Goal: Feedback & Contribution: Contribute content

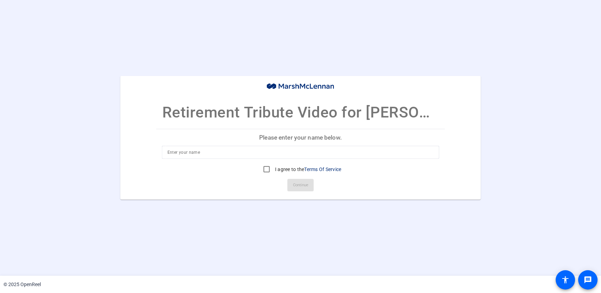
click at [244, 150] on input at bounding box center [300, 152] width 266 height 8
type input "[PERSON_NAME]"
click at [263, 169] on input "I agree to the Terms Of Service" at bounding box center [267, 170] width 14 height 14
checkbox input "true"
click at [298, 184] on span "Continue" at bounding box center [300, 185] width 15 height 10
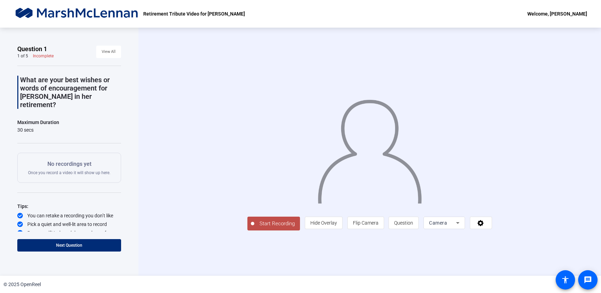
click at [459, 224] on icon at bounding box center [457, 223] width 3 height 2
click at [550, 263] on div at bounding box center [300, 146] width 601 height 293
click at [485, 227] on icon at bounding box center [481, 223] width 8 height 7
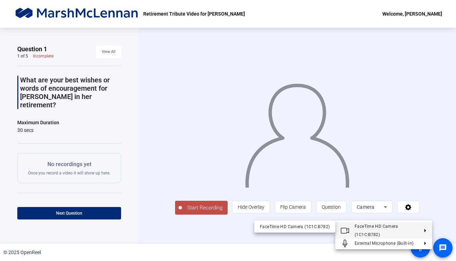
click at [265, 214] on div at bounding box center [228, 130] width 456 height 261
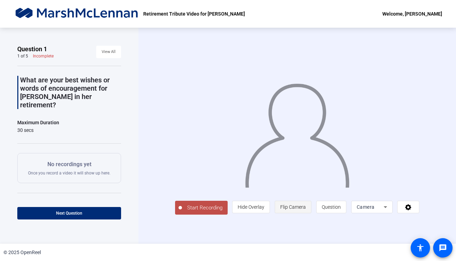
click at [306, 210] on span "Flip Camera" at bounding box center [293, 207] width 26 height 6
click at [390, 211] on icon at bounding box center [385, 207] width 8 height 8
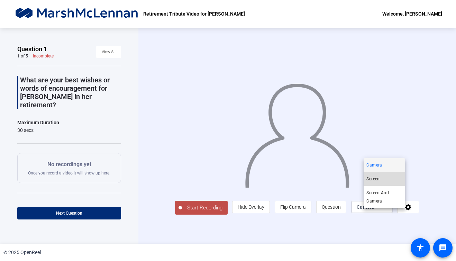
click at [385, 179] on mat-option "Screen" at bounding box center [385, 179] width 42 height 14
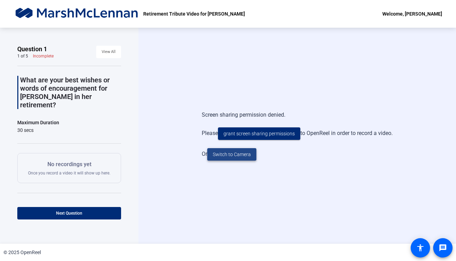
click at [229, 159] on span at bounding box center [231, 154] width 49 height 17
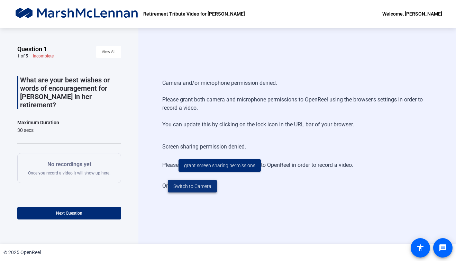
click at [202, 186] on span "Switch to Camera" at bounding box center [192, 186] width 38 height 7
click at [195, 189] on span "Switch to Camera" at bounding box center [192, 186] width 38 height 7
click at [211, 167] on span "grant screen sharing permissions" at bounding box center [219, 165] width 71 height 7
click at [194, 185] on span "Switch to Camera" at bounding box center [192, 186] width 38 height 7
click at [186, 185] on span "Switch to Camera" at bounding box center [192, 186] width 38 height 7
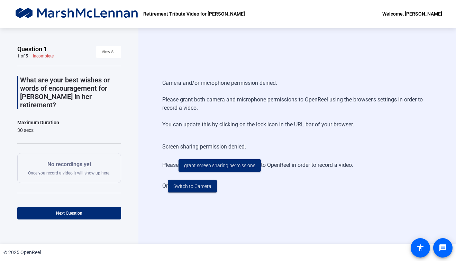
click at [46, 55] on div "Incomplete" at bounding box center [43, 56] width 21 height 6
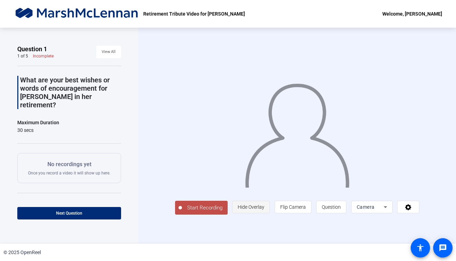
click at [261, 210] on span "Hide Overlay" at bounding box center [251, 207] width 27 height 6
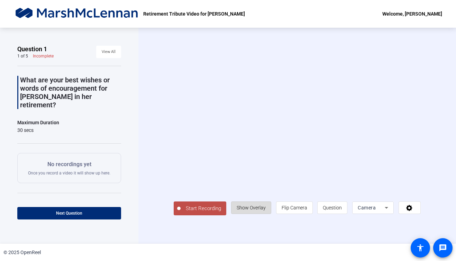
click at [262, 210] on span "Show Overlay" at bounding box center [251, 208] width 29 height 6
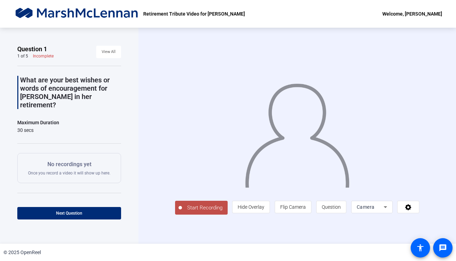
click at [231, 212] on div "Start Recording person Hide Overlay flip Flip Camera question_mark Question Cam…" at bounding box center [297, 206] width 245 height 15
click at [264, 210] on span "Hide Overlay" at bounding box center [251, 207] width 27 height 6
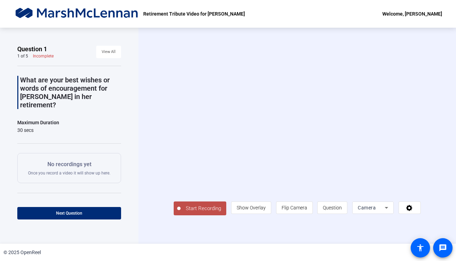
scroll to position [29, 0]
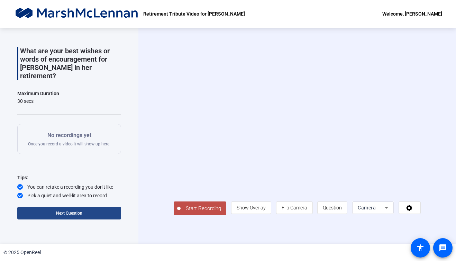
click at [73, 213] on span "Next Question" at bounding box center [69, 213] width 26 height 5
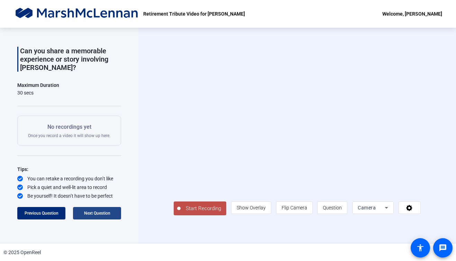
click at [90, 213] on span "Next Question" at bounding box center [97, 213] width 26 height 5
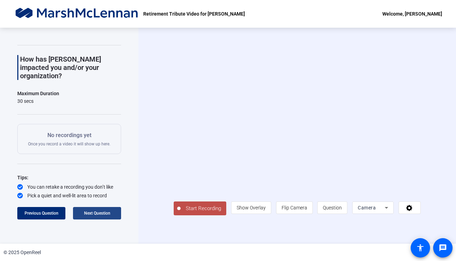
click at [90, 213] on span "Next Question" at bounding box center [97, 213] width 26 height 5
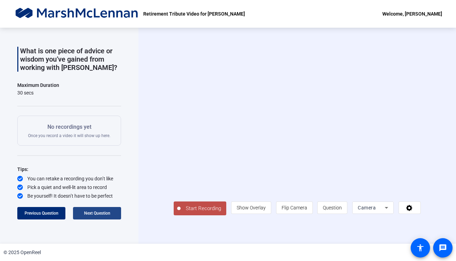
click at [90, 213] on span "Next Question" at bounding box center [97, 213] width 26 height 5
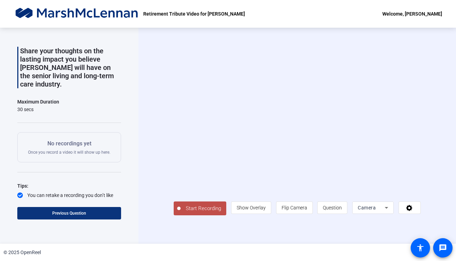
click at [84, 213] on span "Previous Question" at bounding box center [69, 213] width 34 height 5
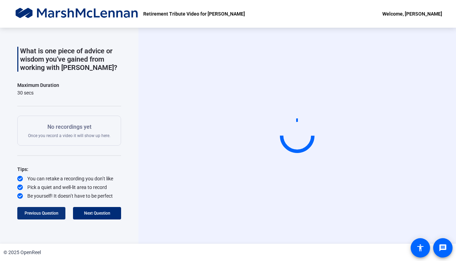
click at [56, 213] on span "Previous Question" at bounding box center [42, 213] width 34 height 5
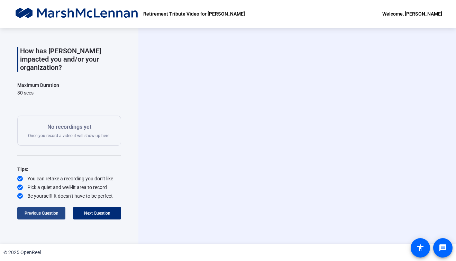
scroll to position [21, 0]
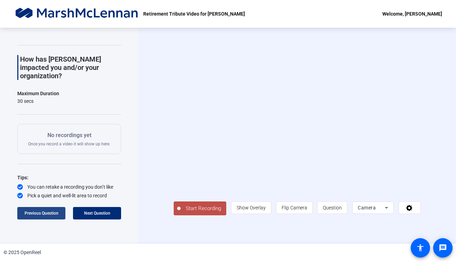
click at [56, 213] on span "Previous Question" at bounding box center [42, 213] width 34 height 5
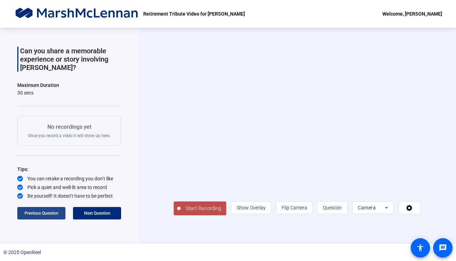
click at [56, 213] on span "Previous Question" at bounding box center [42, 213] width 34 height 5
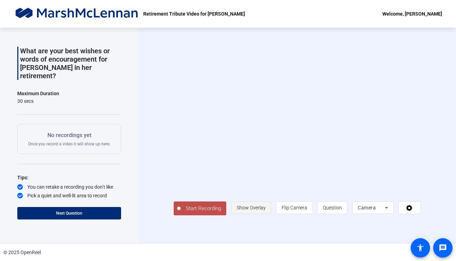
click at [258, 210] on span "Show Overlay" at bounding box center [251, 208] width 29 height 6
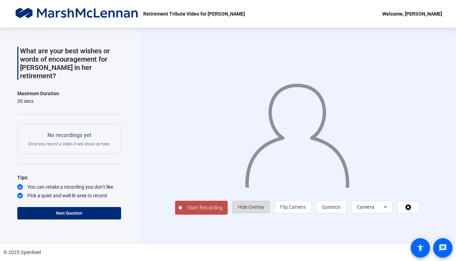
click at [264, 210] on span "Hide Overlay" at bounding box center [251, 207] width 27 height 6
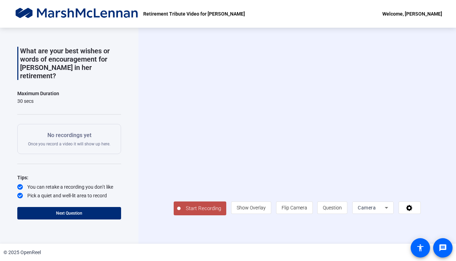
click at [183, 212] on span "Start Recording" at bounding box center [204, 208] width 46 height 8
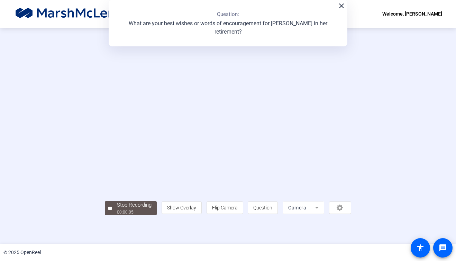
click at [340, 6] on mat-icon "close" at bounding box center [341, 6] width 8 height 8
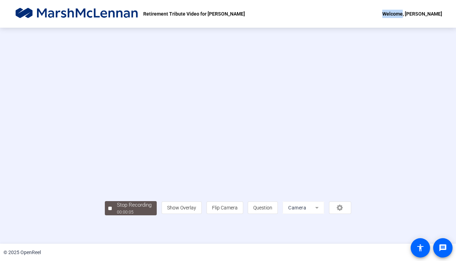
click at [340, 6] on div "Retirement Tribute Video for [PERSON_NAME] Welcome, [PERSON_NAME]" at bounding box center [228, 14] width 456 height 28
click at [117, 209] on div "Stop Recording" at bounding box center [134, 205] width 35 height 8
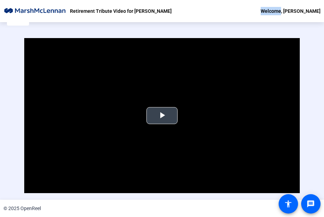
scroll to position [37, 0]
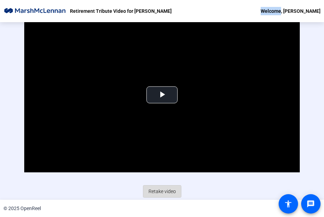
click at [161, 193] on span "Retake video" at bounding box center [161, 191] width 27 height 13
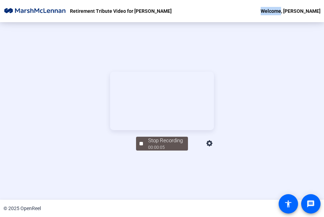
scroll to position [0, 0]
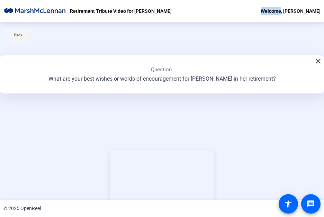
click at [15, 32] on span "Back" at bounding box center [18, 35] width 9 height 10
click at [22, 38] on span "Back" at bounding box center [18, 35] width 9 height 10
click at [319, 62] on mat-icon "close" at bounding box center [318, 61] width 8 height 8
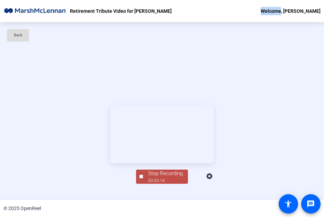
click at [22, 36] on span "Back" at bounding box center [18, 35] width 9 height 10
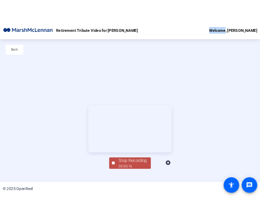
scroll to position [33, 0]
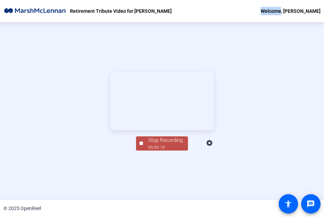
click at [143, 150] on span "Stop Recording 00:00:18" at bounding box center [165, 143] width 45 height 14
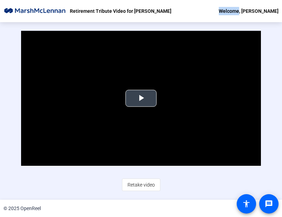
scroll to position [0, 0]
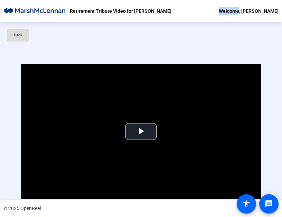
click at [17, 33] on span "Back" at bounding box center [18, 35] width 9 height 10
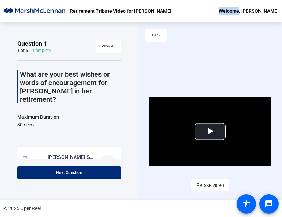
click at [108, 159] on mat-icon "more_horiz" at bounding box center [107, 163] width 8 height 8
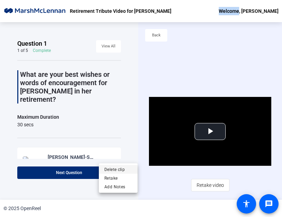
click at [116, 167] on span "Delete clip" at bounding box center [118, 169] width 28 height 8
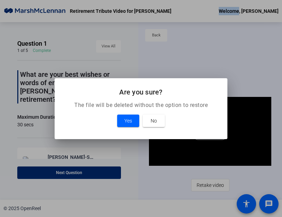
scroll to position [4, 0]
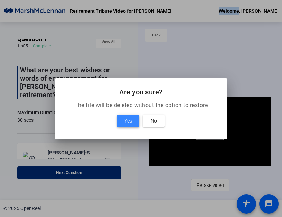
click at [127, 119] on span "Yes" at bounding box center [129, 121] width 8 height 8
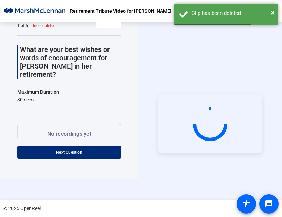
scroll to position [33, 0]
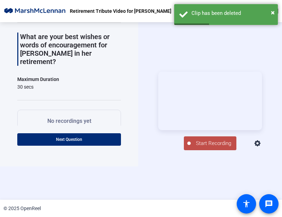
click at [262, 148] on icon at bounding box center [258, 143] width 8 height 8
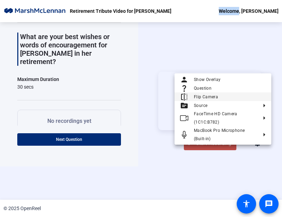
click at [242, 97] on span "Flip Camera" at bounding box center [230, 97] width 72 height 8
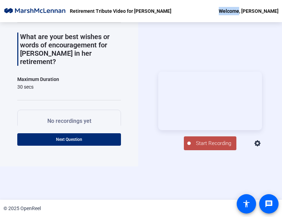
click at [204, 147] on span "Start Recording" at bounding box center [214, 143] width 46 height 8
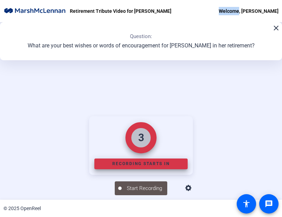
scroll to position [78, 0]
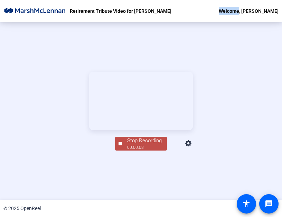
click at [146, 145] on div "Stop Recording" at bounding box center [144, 141] width 35 height 8
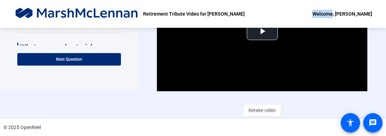
scroll to position [29, 0]
click at [270, 110] on span "Retake video" at bounding box center [262, 109] width 27 height 13
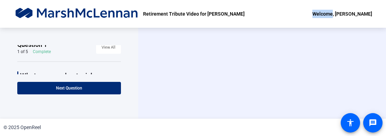
scroll to position [0, 0]
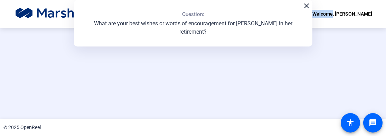
click at [214, 93] on video at bounding box center [192, 54] width 219 height 124
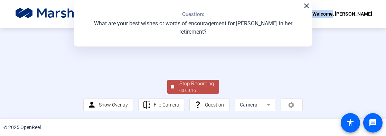
click at [198, 87] on div "00:00:16" at bounding box center [197, 90] width 35 height 6
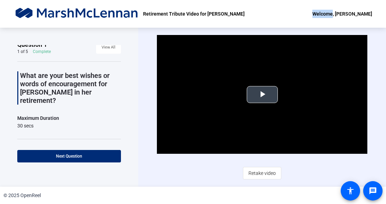
click at [263, 94] on span "Video Player" at bounding box center [263, 94] width 0 height 0
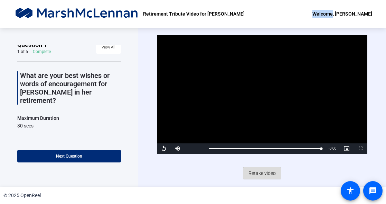
click at [262, 174] on span "Retake video" at bounding box center [262, 172] width 27 height 13
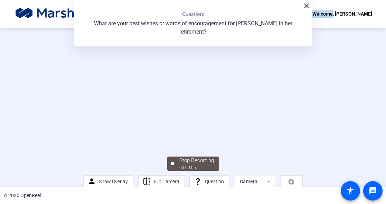
scroll to position [39, 0]
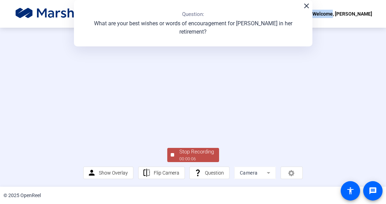
click at [198, 154] on div "Stop Recording" at bounding box center [197, 152] width 35 height 8
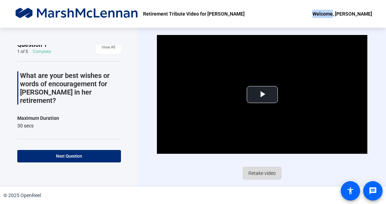
click at [269, 175] on span "Retake video" at bounding box center [262, 172] width 27 height 13
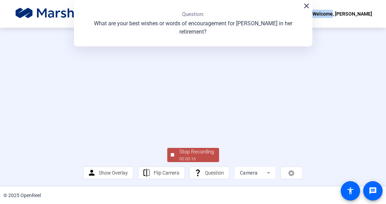
scroll to position [39, 0]
click at [197, 153] on div "Stop Recording" at bounding box center [197, 152] width 35 height 8
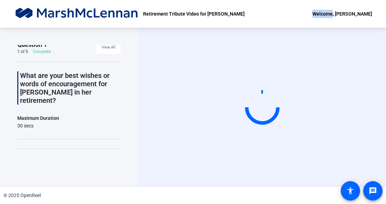
scroll to position [0, 0]
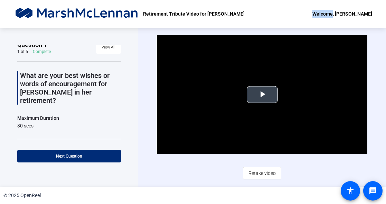
click at [263, 94] on span "Video Player" at bounding box center [263, 94] width 0 height 0
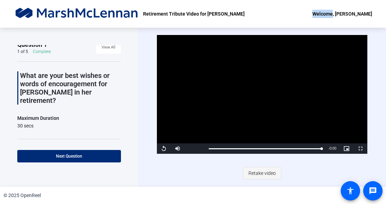
click at [263, 174] on span "Retake video" at bounding box center [262, 172] width 27 height 13
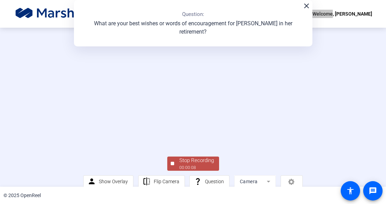
scroll to position [39, 0]
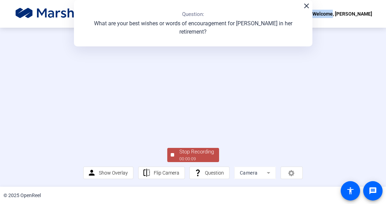
click at [198, 154] on div "Stop Recording" at bounding box center [197, 152] width 35 height 8
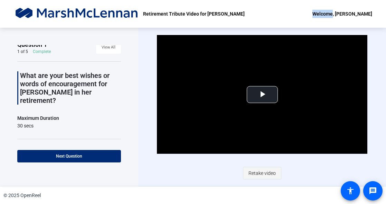
click at [268, 174] on span "Retake video" at bounding box center [262, 172] width 27 height 13
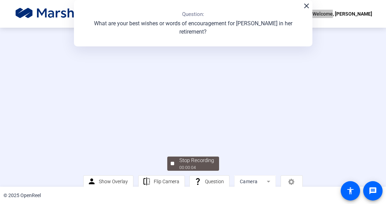
scroll to position [39, 0]
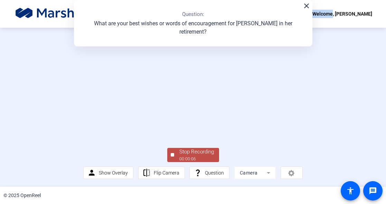
click at [196, 156] on div "00:00:06" at bounding box center [197, 159] width 35 height 6
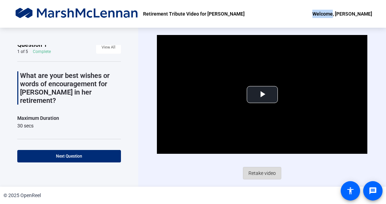
click at [261, 172] on span "Retake video" at bounding box center [262, 172] width 27 height 13
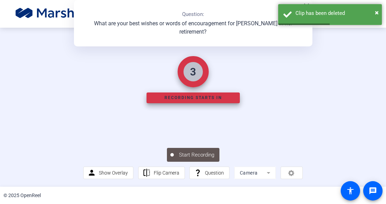
scroll to position [39, 0]
click at [162, 170] on span "Flip Camera" at bounding box center [167, 173] width 26 height 6
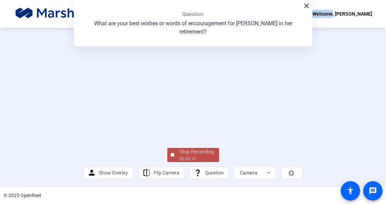
click at [197, 152] on div "Stop Recording" at bounding box center [197, 152] width 35 height 8
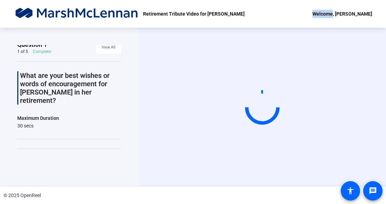
scroll to position [0, 0]
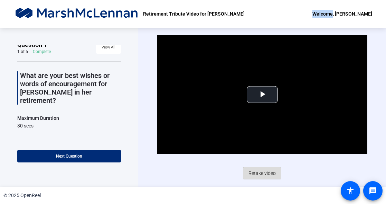
click at [265, 172] on span "Retake video" at bounding box center [262, 172] width 27 height 13
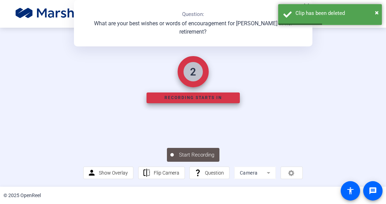
scroll to position [39, 0]
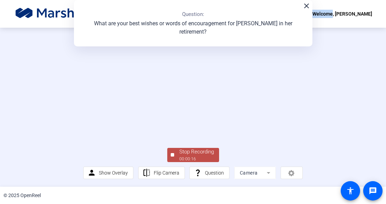
click at [188, 154] on div "Stop Recording" at bounding box center [197, 152] width 35 height 8
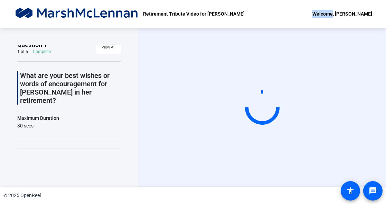
scroll to position [0, 0]
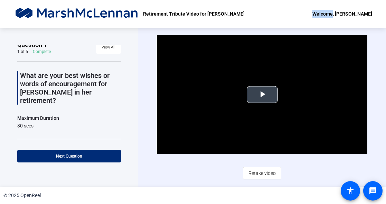
click at [263, 94] on span "Video Player" at bounding box center [263, 94] width 0 height 0
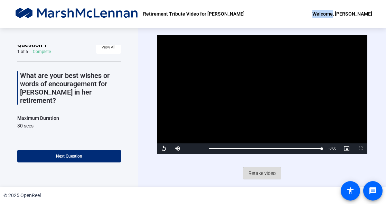
click at [261, 172] on span "Retake video" at bounding box center [262, 172] width 27 height 13
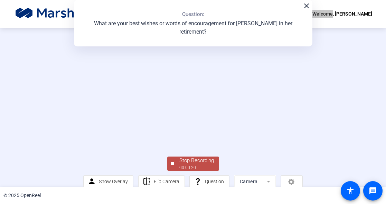
scroll to position [39, 0]
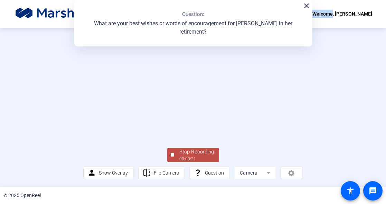
click at [192, 157] on div "00:00:21" at bounding box center [197, 159] width 35 height 6
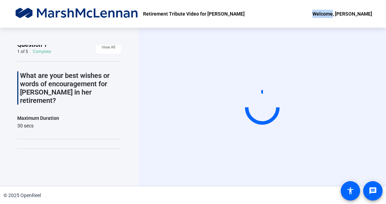
scroll to position [0, 0]
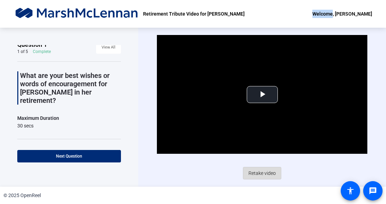
click at [266, 173] on span "Retake video" at bounding box center [262, 172] width 27 height 13
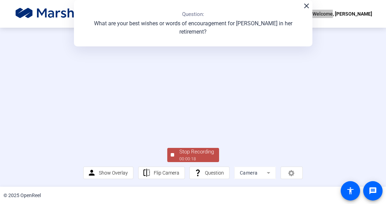
scroll to position [39, 0]
click at [193, 150] on div "Stop Recording" at bounding box center [197, 152] width 35 height 8
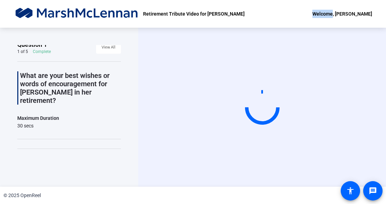
scroll to position [0, 0]
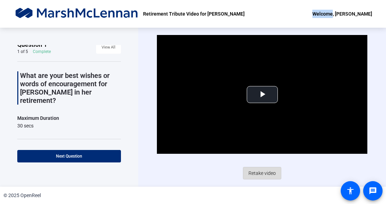
click at [263, 173] on span "Retake video" at bounding box center [262, 172] width 27 height 13
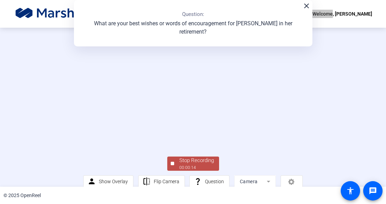
scroll to position [39, 0]
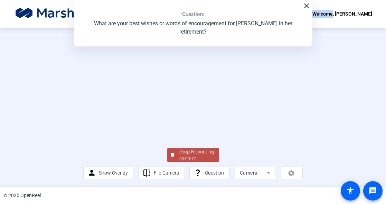
click at [199, 156] on div "00:00:17" at bounding box center [197, 159] width 35 height 6
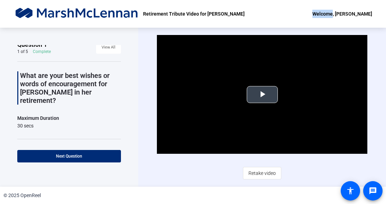
click at [263, 94] on span "Video Player" at bounding box center [263, 94] width 0 height 0
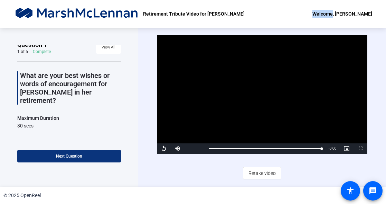
click at [75, 156] on span "Next Question" at bounding box center [69, 156] width 26 height 5
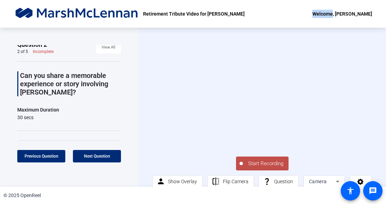
click at [321, 8] on div "Retirement Tribute Video for [PERSON_NAME] Welcome, [PERSON_NAME]" at bounding box center [193, 14] width 386 height 28
click at [105, 157] on span "Next Question" at bounding box center [97, 156] width 26 height 5
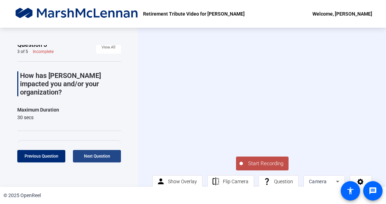
click at [105, 157] on span "Next Question" at bounding box center [97, 156] width 26 height 5
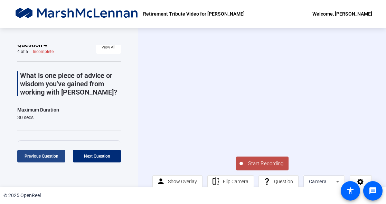
click at [43, 161] on span at bounding box center [41, 156] width 48 height 17
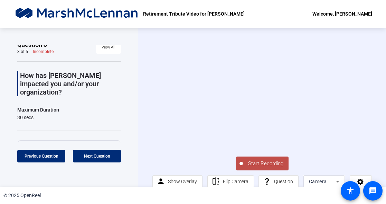
click at [263, 165] on span "Start Recording" at bounding box center [266, 163] width 46 height 8
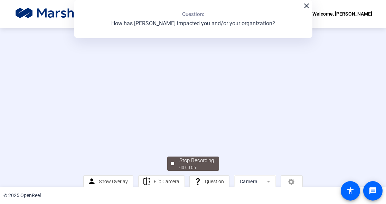
scroll to position [39, 0]
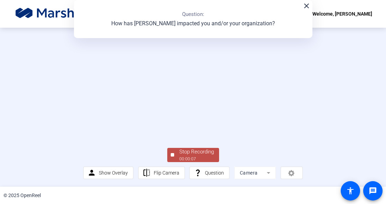
click at [193, 154] on div "Stop Recording" at bounding box center [197, 152] width 35 height 8
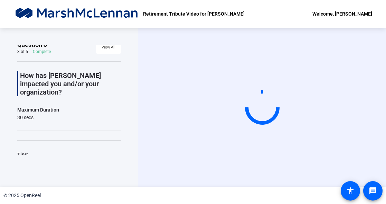
scroll to position [0, 0]
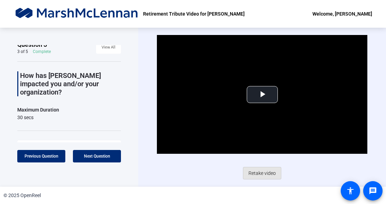
click at [263, 174] on span "Retake video" at bounding box center [262, 172] width 27 height 13
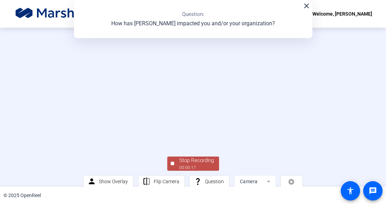
scroll to position [39, 0]
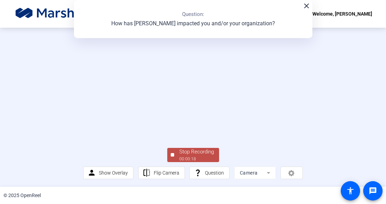
click at [183, 156] on div "00:00:18" at bounding box center [197, 159] width 35 height 6
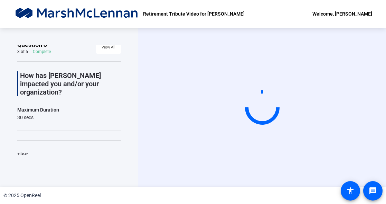
scroll to position [0, 0]
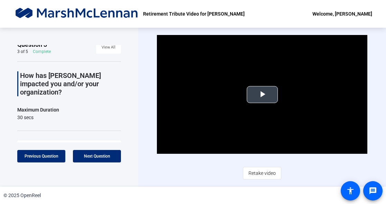
click at [263, 94] on span "Video Player" at bounding box center [263, 94] width 0 height 0
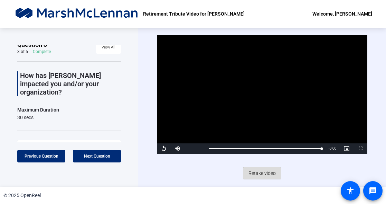
click at [261, 171] on span "Retake video" at bounding box center [262, 172] width 27 height 13
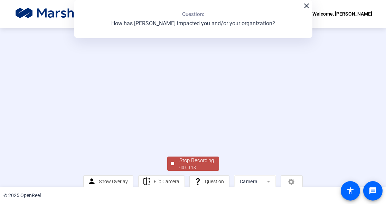
scroll to position [39, 0]
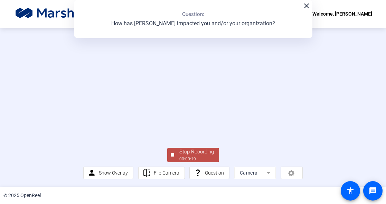
click at [182, 155] on div "Stop Recording" at bounding box center [197, 152] width 35 height 8
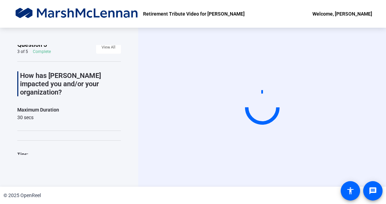
scroll to position [0, 0]
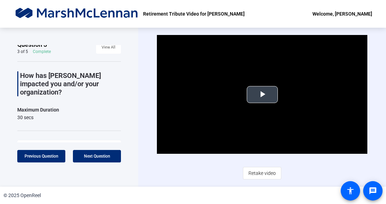
click at [263, 94] on span "Video Player" at bounding box center [263, 94] width 0 height 0
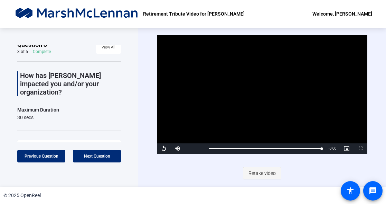
click at [267, 175] on span "Retake video" at bounding box center [262, 172] width 27 height 13
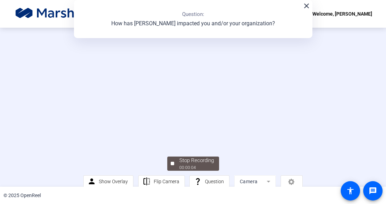
scroll to position [39, 0]
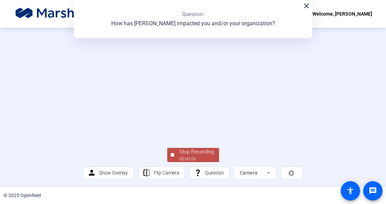
click at [194, 153] on div "Stop Recording" at bounding box center [197, 152] width 35 height 8
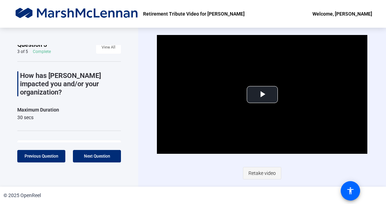
click at [264, 174] on span "Retake video" at bounding box center [262, 172] width 27 height 13
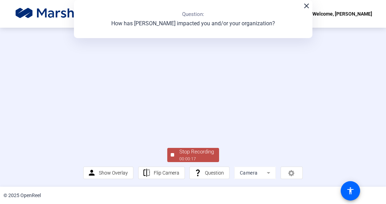
scroll to position [39, 0]
click at [190, 152] on div "Stop Recording" at bounding box center [197, 152] width 35 height 8
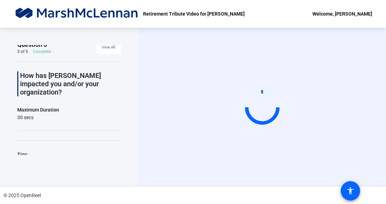
scroll to position [0, 0]
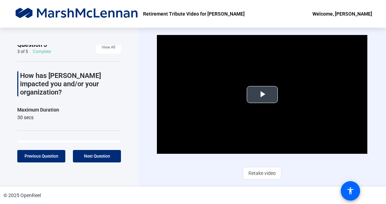
click at [263, 94] on span "Video Player" at bounding box center [263, 94] width 0 height 0
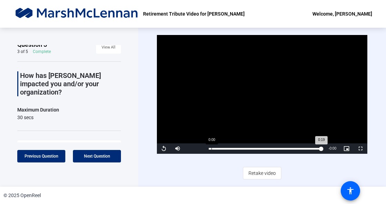
click at [211, 149] on div "Loaded : 100.00% 0:00 0:19" at bounding box center [265, 149] width 113 height 2
click at [242, 106] on video "Video Player" at bounding box center [262, 94] width 211 height 119
click at [212, 148] on div "Loaded : 100.00% 0:00 0:19" at bounding box center [265, 149] width 113 height 2
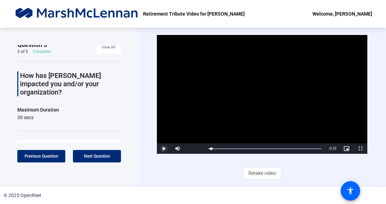
click at [165, 148] on span "Video Player" at bounding box center [164, 148] width 14 height 0
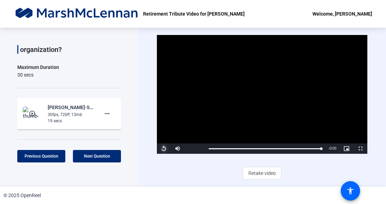
scroll to position [80, 0]
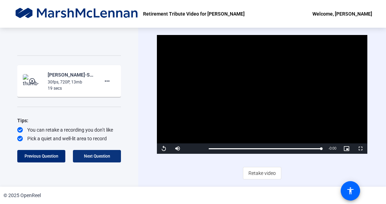
click at [97, 154] on span "Next Question" at bounding box center [97, 156] width 26 height 5
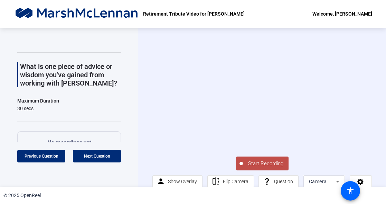
scroll to position [0, 0]
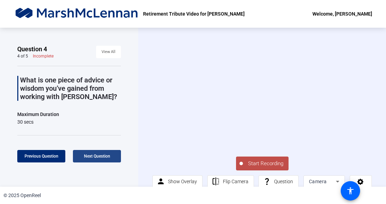
click at [113, 153] on span at bounding box center [97, 156] width 48 height 17
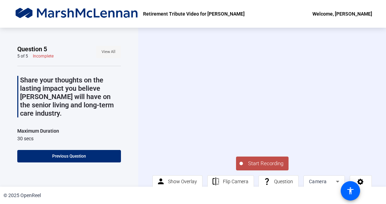
click at [111, 51] on span "View All" at bounding box center [109, 52] width 14 height 10
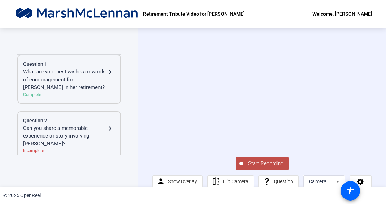
scroll to position [7, 0]
click at [91, 83] on div "What are your best wishes or words of encouragement for [PERSON_NAME] in her re…" at bounding box center [64, 79] width 83 height 24
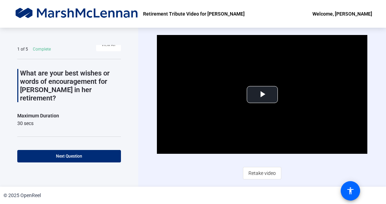
scroll to position [0, 0]
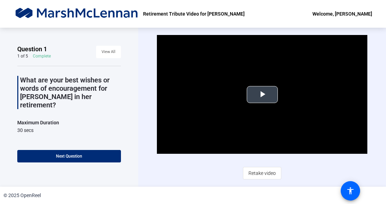
click at [263, 94] on span "Video Player" at bounding box center [263, 94] width 0 height 0
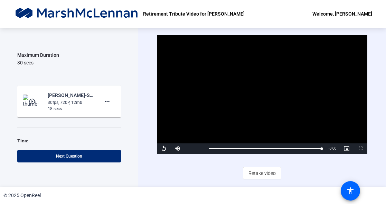
scroll to position [88, 0]
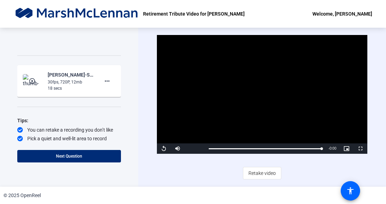
click at [67, 79] on div "30fps, 720P, 12mb" at bounding box center [71, 82] width 46 height 6
click at [72, 79] on div "30fps, 720P, 12mb" at bounding box center [71, 82] width 46 height 6
click at [34, 77] on mat-icon "play_circle_outline" at bounding box center [33, 80] width 8 height 7
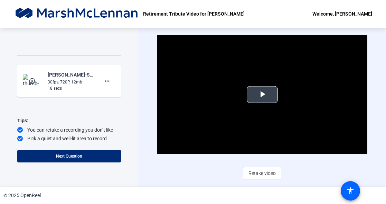
click at [263, 94] on span "Video Player" at bounding box center [263, 94] width 0 height 0
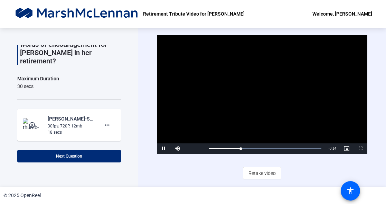
scroll to position [0, 0]
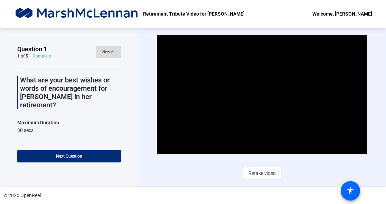
click at [108, 56] on span "View All" at bounding box center [109, 52] width 14 height 10
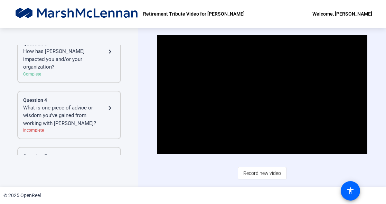
scroll to position [180, 0]
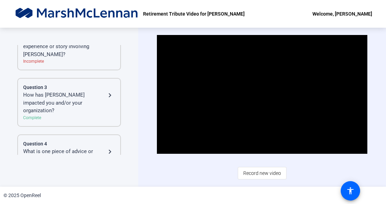
click at [58, 100] on div "How has [PERSON_NAME] impacted you and/or your organization?" at bounding box center [64, 103] width 83 height 24
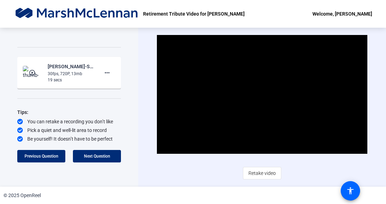
scroll to position [80, 0]
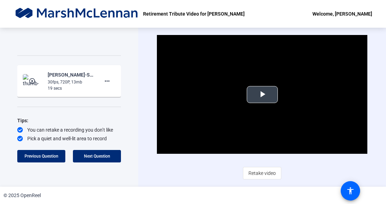
click at [263, 94] on span "Video Player" at bounding box center [263, 94] width 0 height 0
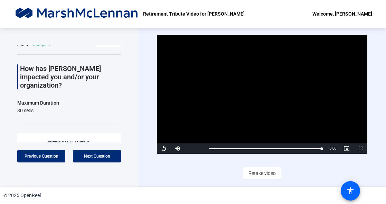
scroll to position [0, 0]
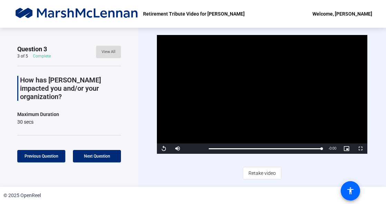
click at [107, 53] on span "View All" at bounding box center [109, 52] width 14 height 10
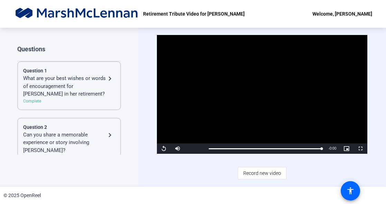
click at [75, 95] on div "What are your best wishes or words of encouragement for [PERSON_NAME] in her re…" at bounding box center [64, 86] width 83 height 24
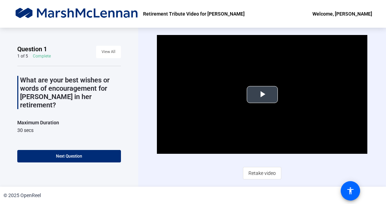
click at [263, 94] on span "Video Player" at bounding box center [263, 94] width 0 height 0
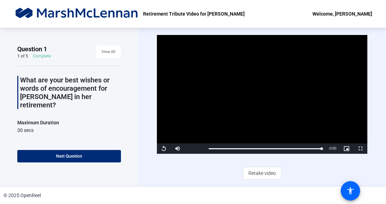
scroll to position [88, 0]
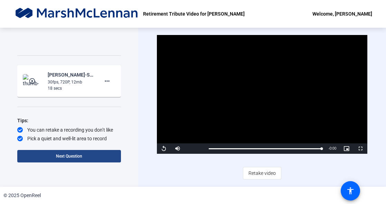
click at [73, 157] on span "Next Question" at bounding box center [69, 156] width 26 height 5
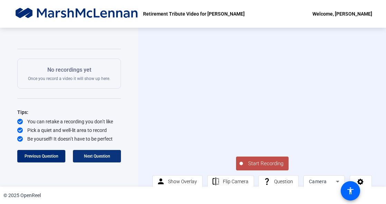
scroll to position [8, 0]
